Goal: Transaction & Acquisition: Purchase product/service

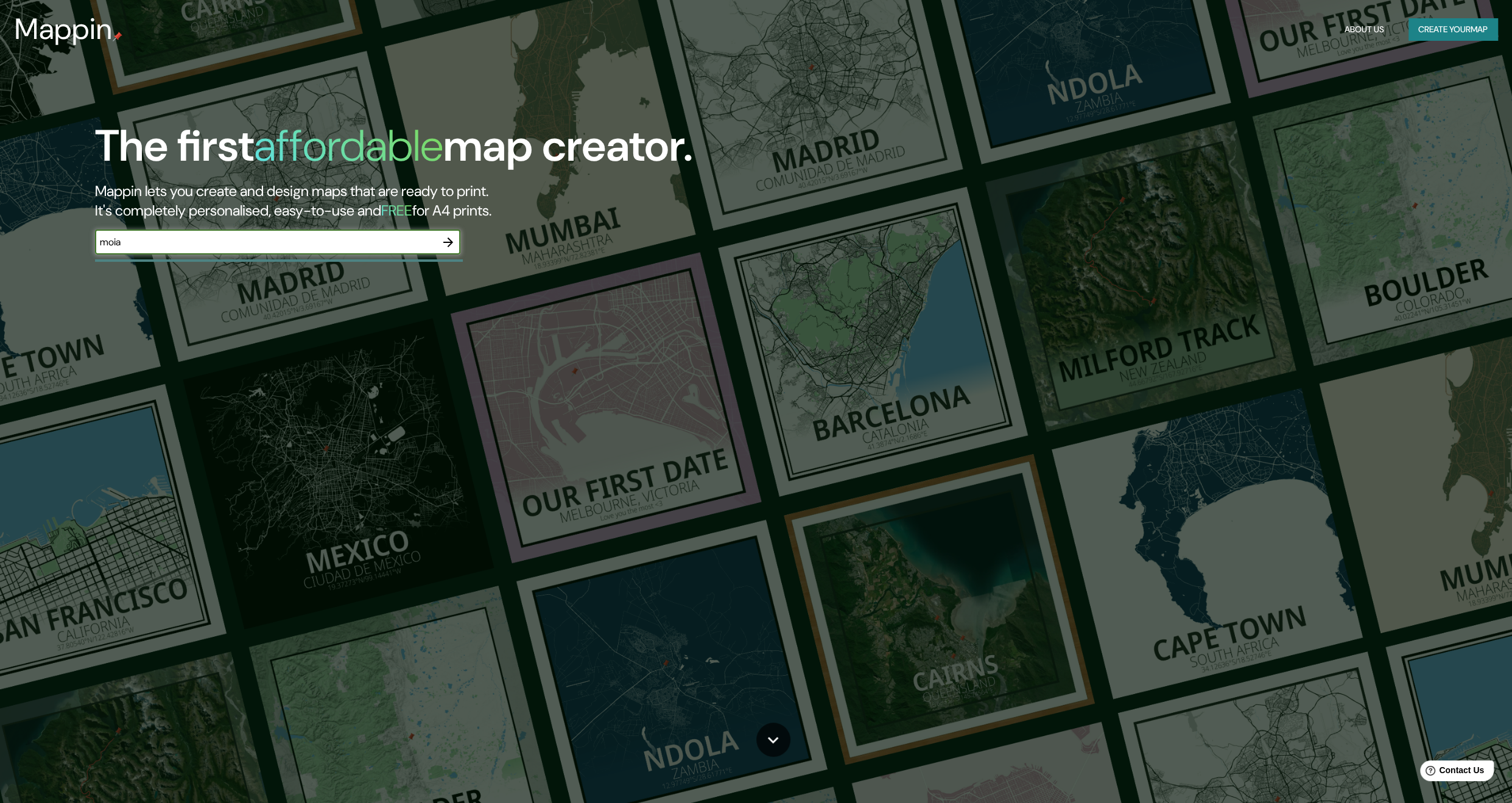
click at [280, 236] on input "moia" at bounding box center [265, 242] width 341 height 14
type input "m"
type input "c"
type input "Moià"
click at [449, 244] on icon "button" at bounding box center [448, 242] width 14 height 14
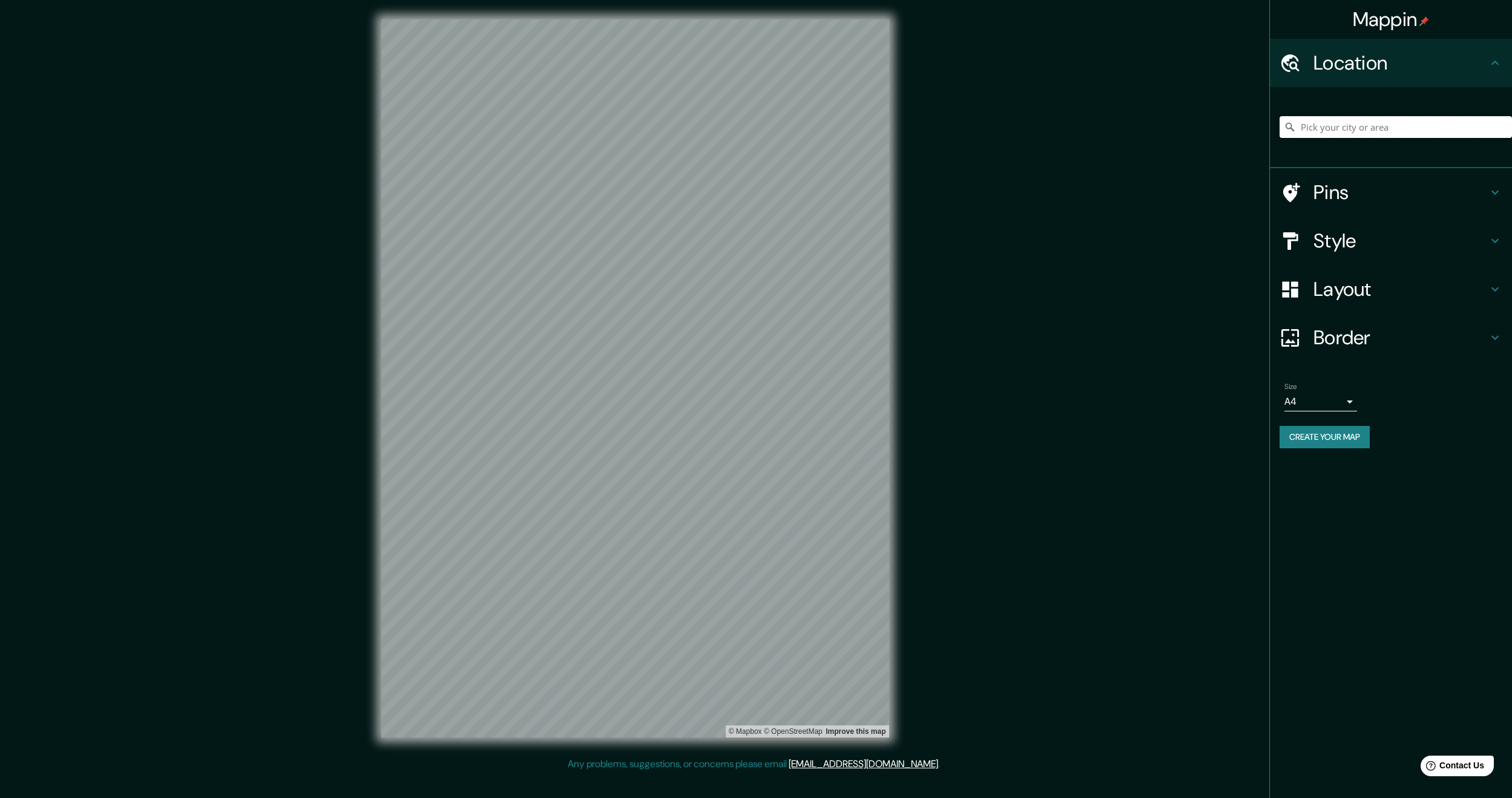
click at [1308, 133] on input "Pick your city or area" at bounding box center [1396, 127] width 233 height 22
type input "moia"
click at [1291, 126] on icon at bounding box center [1290, 127] width 9 height 9
click at [1336, 244] on h4 "Style" at bounding box center [1401, 241] width 174 height 24
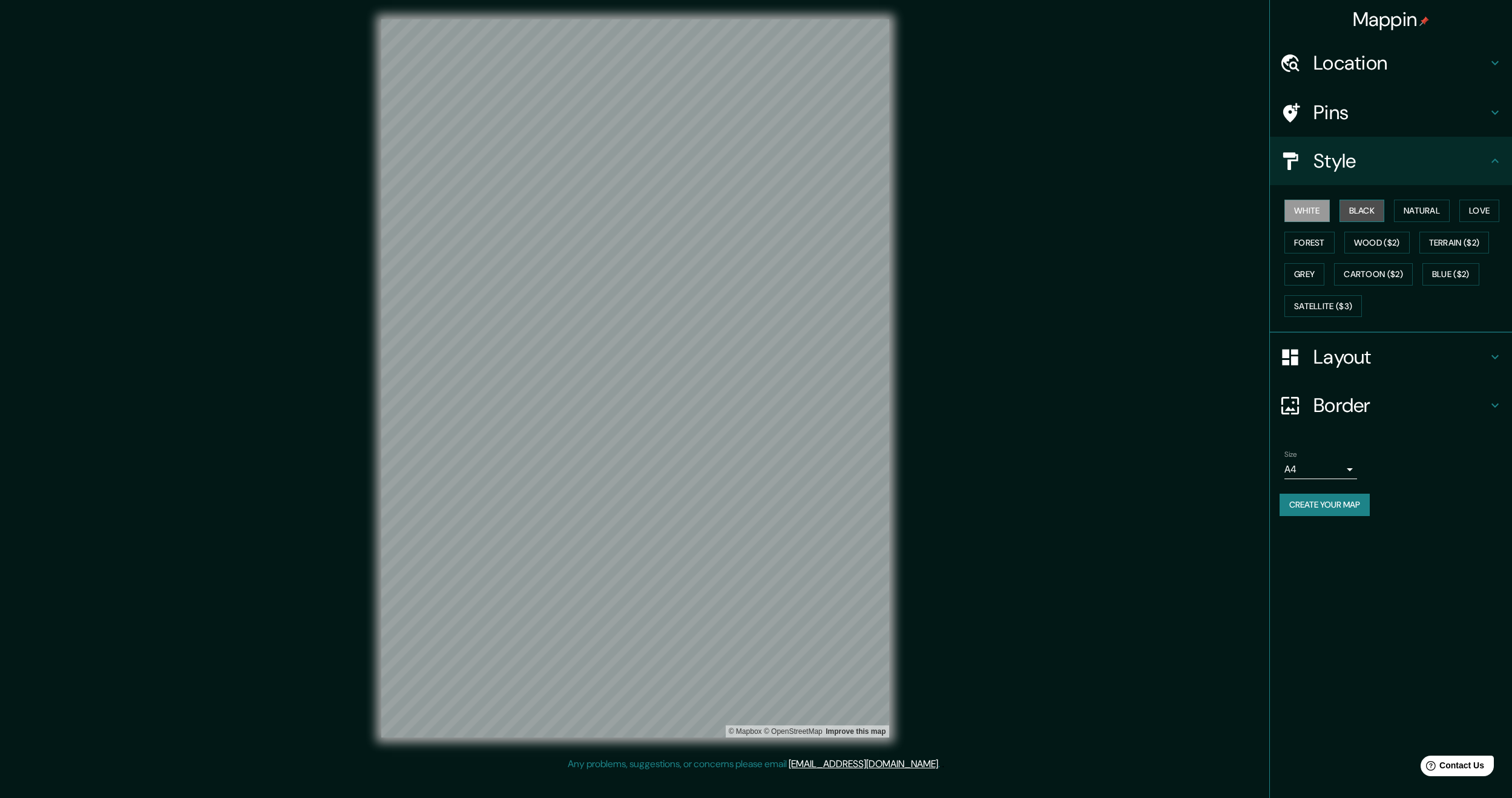
click at [1363, 215] on button "Black" at bounding box center [1362, 211] width 45 height 22
click at [1422, 211] on button "Natural" at bounding box center [1422, 211] width 56 height 22
click at [1388, 241] on button "Wood ($2)" at bounding box center [1376, 243] width 65 height 22
click at [1321, 242] on button "Forest" at bounding box center [1309, 243] width 50 height 22
click at [1367, 245] on button "Wood ($2)" at bounding box center [1376, 243] width 65 height 22
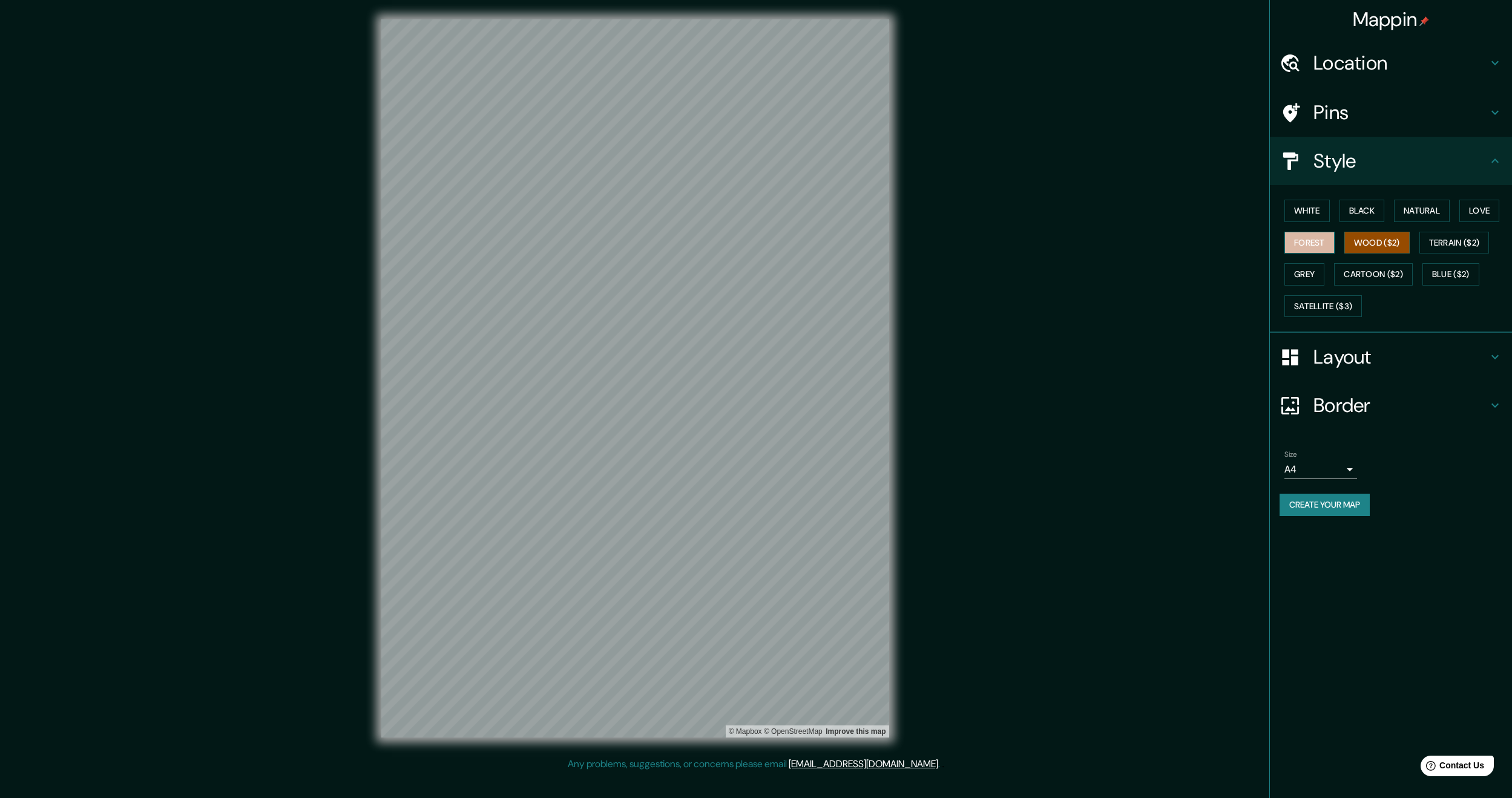
click at [1319, 235] on button "Forest" at bounding box center [1309, 243] width 50 height 22
click at [1443, 241] on button "Terrain ($2)" at bounding box center [1454, 243] width 70 height 22
click at [1317, 273] on button "Grey" at bounding box center [1304, 275] width 40 height 22
click at [1378, 268] on button "Cartoon ($2)" at bounding box center [1373, 275] width 79 height 22
click at [1444, 280] on button "Blue ($2)" at bounding box center [1451, 275] width 57 height 22
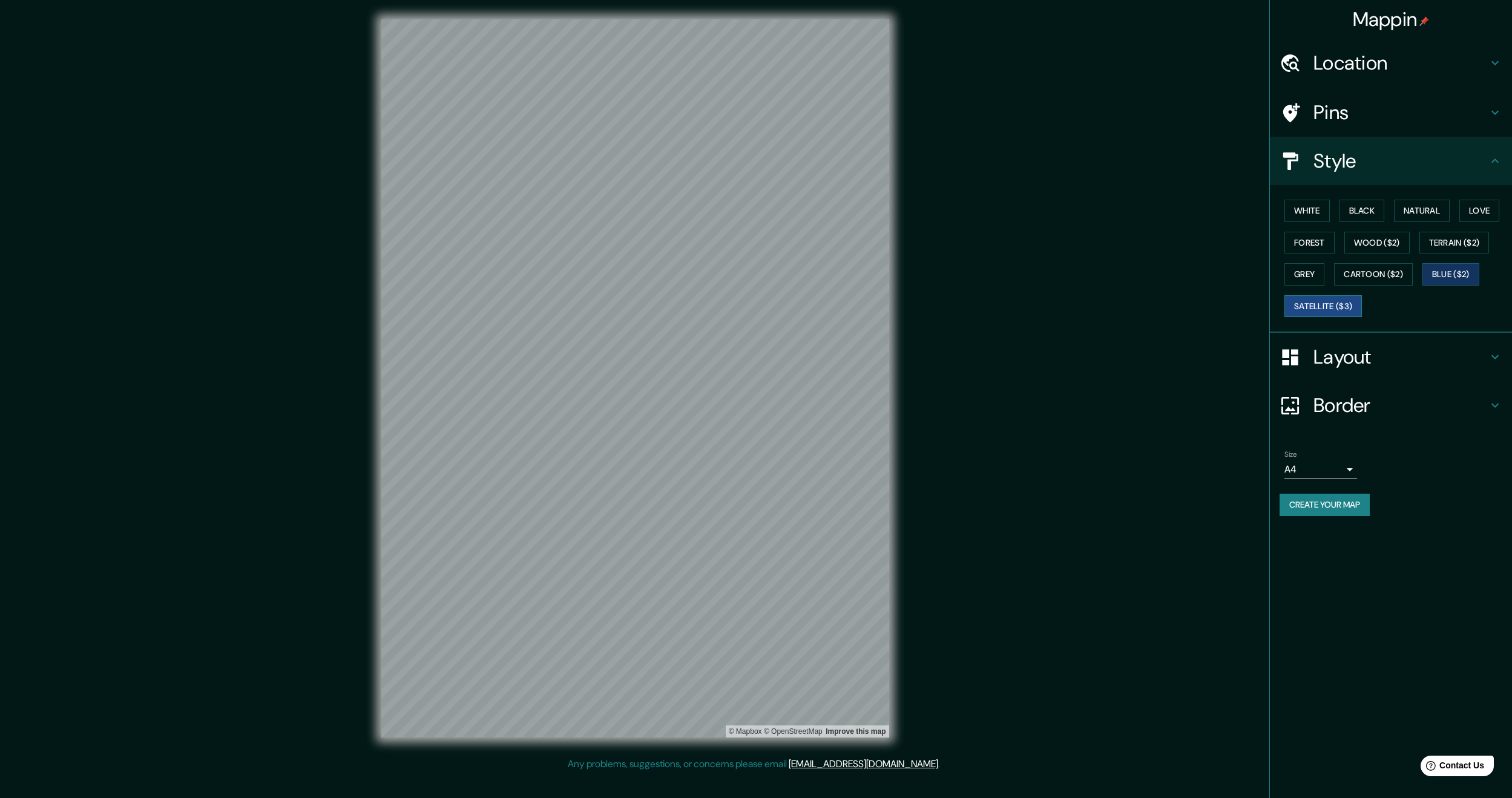
click at [1335, 308] on button "Satellite ($3)" at bounding box center [1323, 306] width 78 height 22
click at [1464, 234] on button "Terrain ($2)" at bounding box center [1454, 243] width 70 height 22
click at [1463, 270] on button "Blue ($2)" at bounding box center [1451, 275] width 57 height 22
